Goal: Check status: Check status

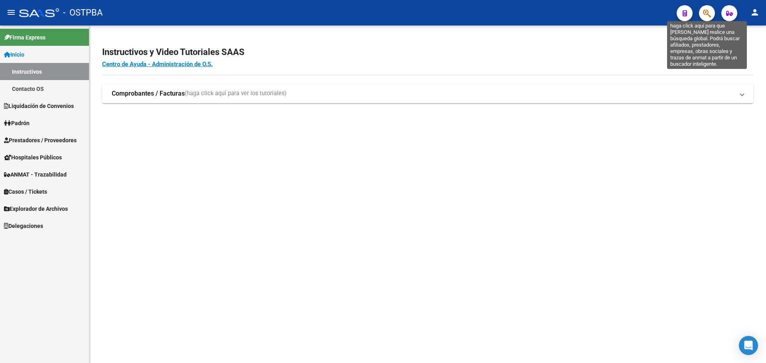
click at [707, 14] on icon "button" at bounding box center [707, 13] width 8 height 9
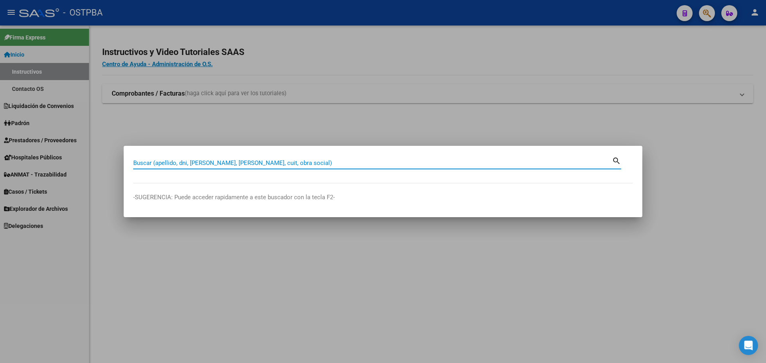
click at [310, 163] on input "Buscar (apellido, dni, [PERSON_NAME], [PERSON_NAME], cuit, obra social)" at bounding box center [372, 162] width 478 height 7
type input "27296615752"
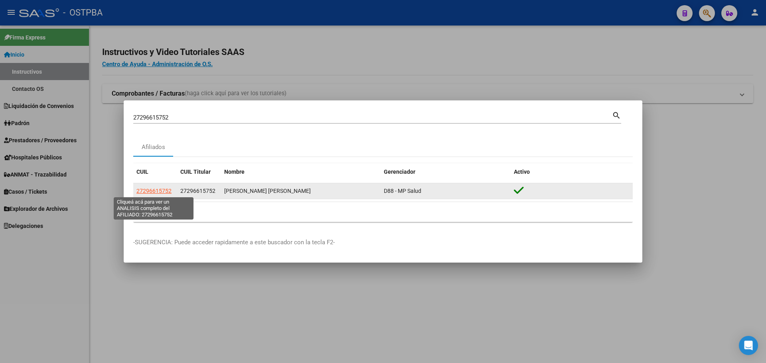
click at [156, 189] on span "27296615752" at bounding box center [153, 191] width 35 height 6
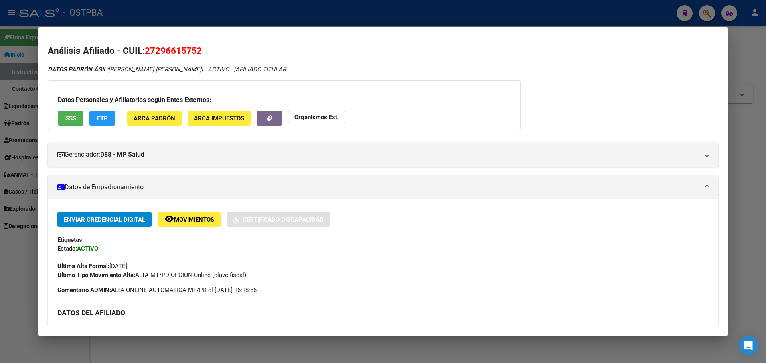
scroll to position [301, 0]
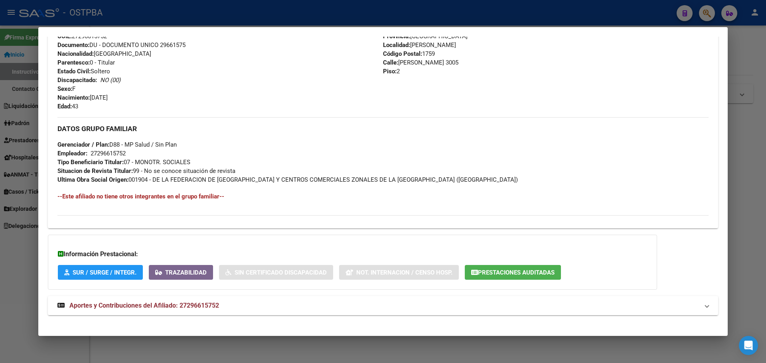
click at [166, 302] on span "Aportes y Contribuciones del Afiliado: 27296615752" at bounding box center [144, 306] width 150 height 8
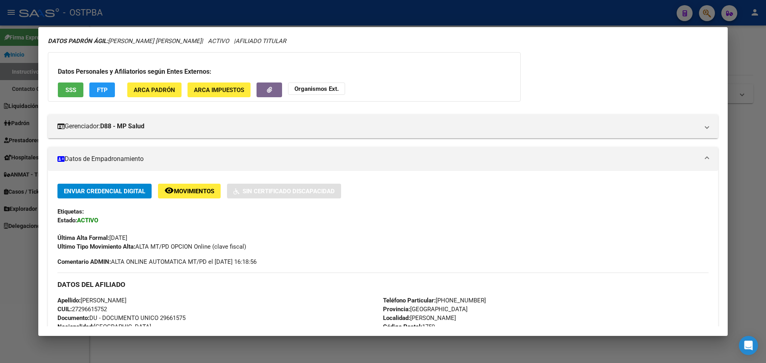
scroll to position [0, 0]
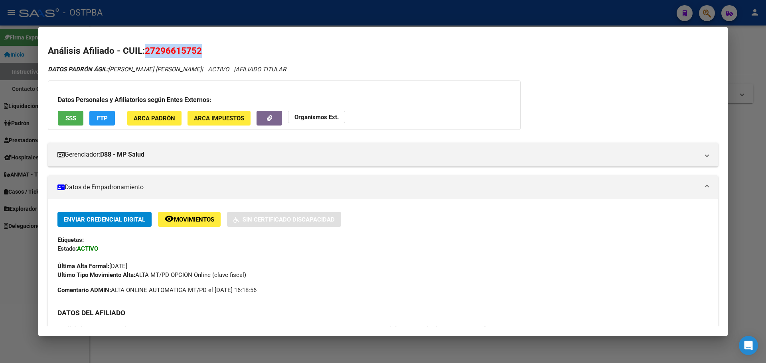
drag, startPoint x: 155, startPoint y: 49, endPoint x: 205, endPoint y: 51, distance: 49.9
click at [205, 51] on h2 "Análisis Afiliado - CUIL: 27296615752" at bounding box center [383, 51] width 670 height 14
copy span "27296615752"
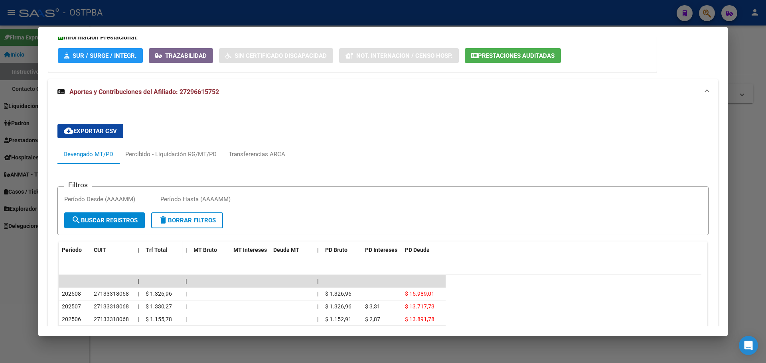
scroll to position [666, 0]
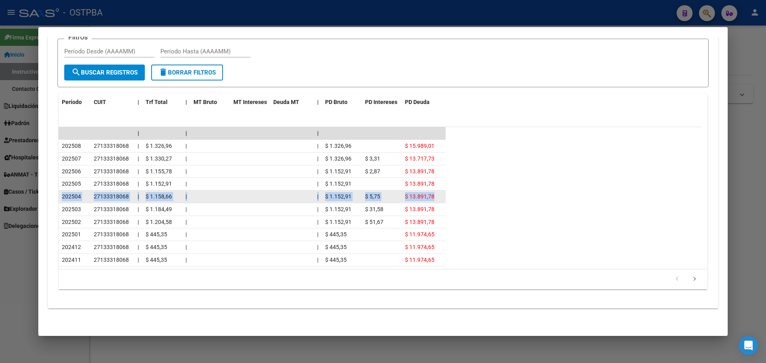
drag, startPoint x: 59, startPoint y: 193, endPoint x: 439, endPoint y: 199, distance: 379.2
click at [439, 199] on div "202504 27133318068 | $ 1.158,66 | | $ 1.152,91 $ 5,75 $ 13.891,78" at bounding box center [252, 197] width 387 height 13
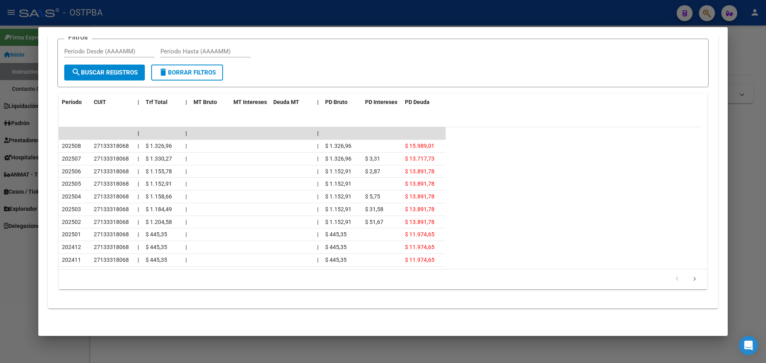
click at [305, 8] on div at bounding box center [383, 181] width 766 height 363
